Goal: Information Seeking & Learning: Learn about a topic

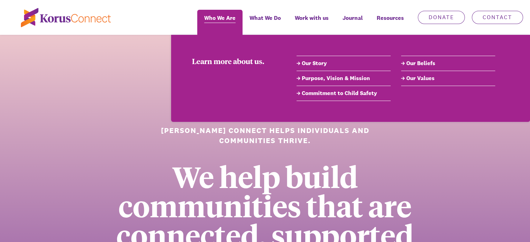
click at [217, 21] on span "Who We Are" at bounding box center [219, 18] width 31 height 10
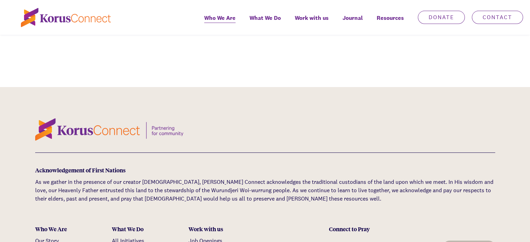
scroll to position [2264, 0]
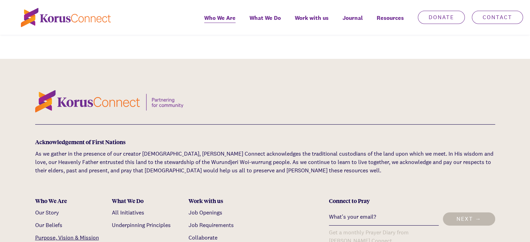
click at [48, 234] on link "Purpose, Vision & Mission" at bounding box center [67, 237] width 64 height 7
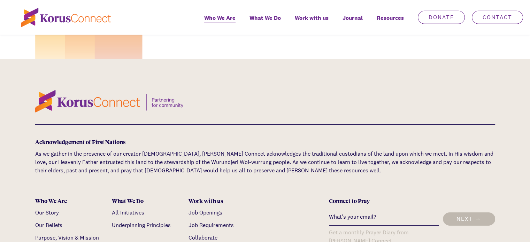
scroll to position [1187, 0]
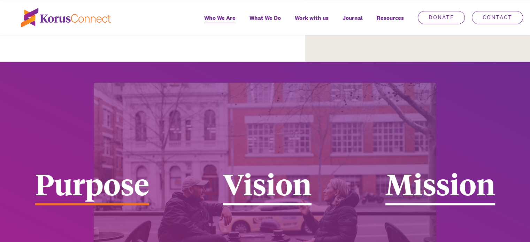
click at [124, 169] on div "Purpose" at bounding box center [92, 187] width 114 height 37
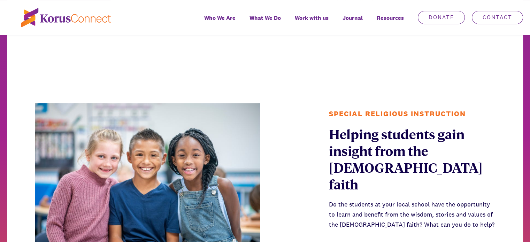
scroll to position [731, 0]
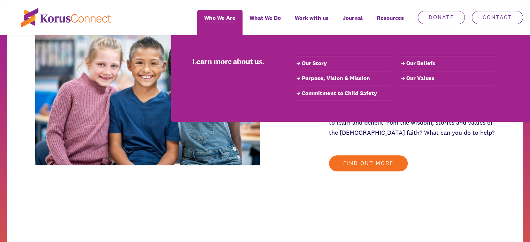
click at [222, 18] on span "Who We Are" at bounding box center [219, 18] width 31 height 10
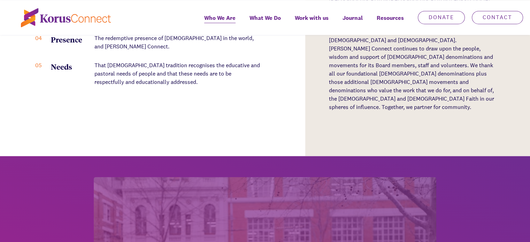
scroll to position [1219, 0]
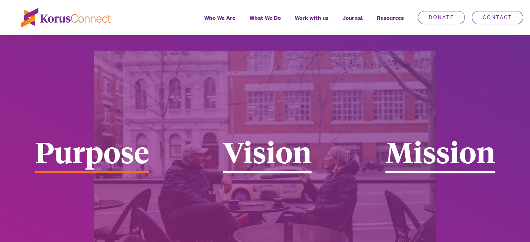
click at [144, 137] on div "Purpose" at bounding box center [92, 155] width 114 height 37
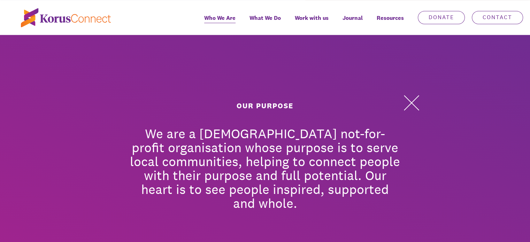
click at [139, 126] on p "We are a [DEMOGRAPHIC_DATA] not-for-profit organisation whose purpose is to ser…" at bounding box center [265, 168] width 272 height 84
click at [407, 92] on button at bounding box center [411, 102] width 21 height 21
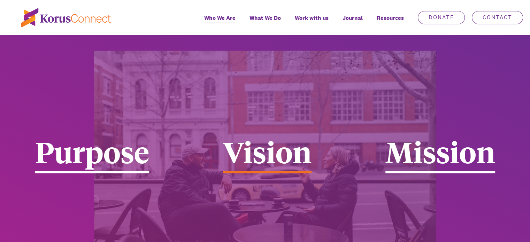
click at [266, 137] on div "Vision" at bounding box center [267, 155] width 88 height 37
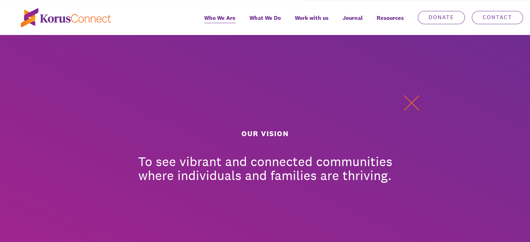
click at [410, 92] on button at bounding box center [411, 102] width 21 height 21
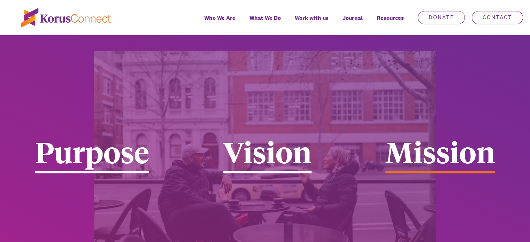
click at [425, 137] on div "Mission" at bounding box center [440, 155] width 110 height 37
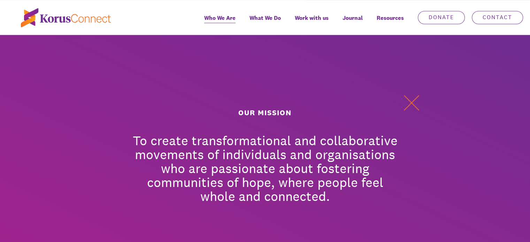
click at [409, 92] on button at bounding box center [411, 102] width 21 height 21
